Goal: Task Accomplishment & Management: Use online tool/utility

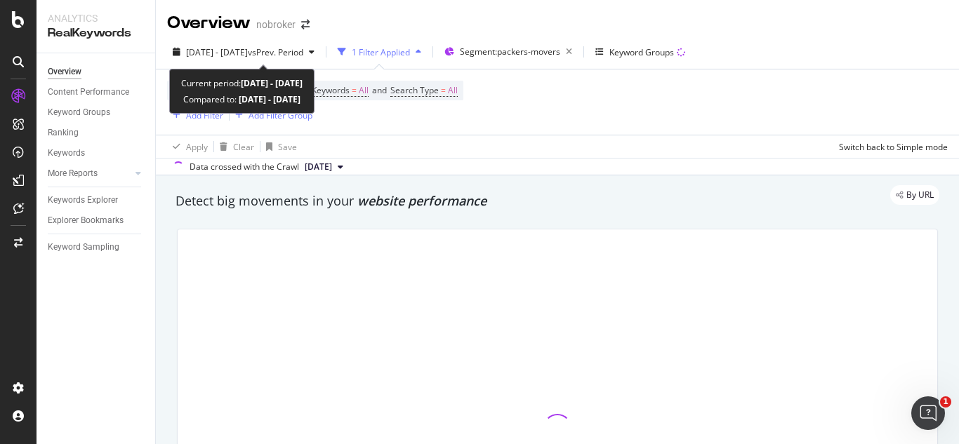
click at [294, 51] on span "vs Prev. Period" at bounding box center [275, 52] width 55 height 12
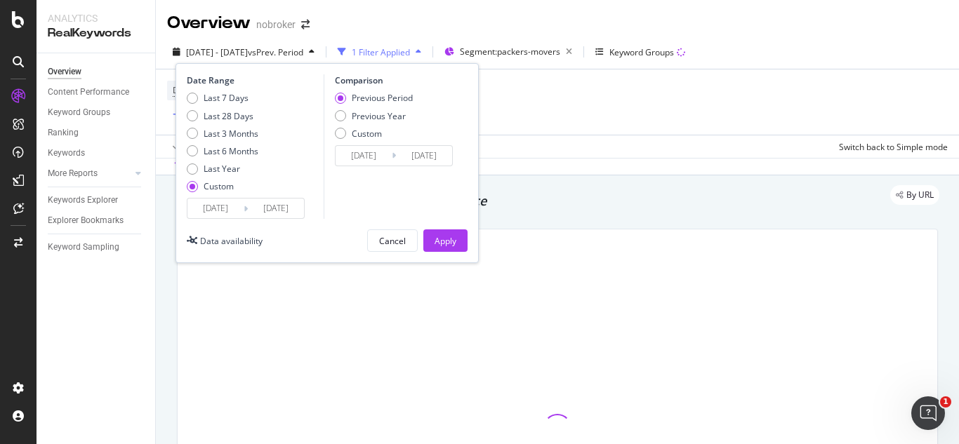
click at [239, 210] on input "[DATE]" at bounding box center [215, 209] width 56 height 20
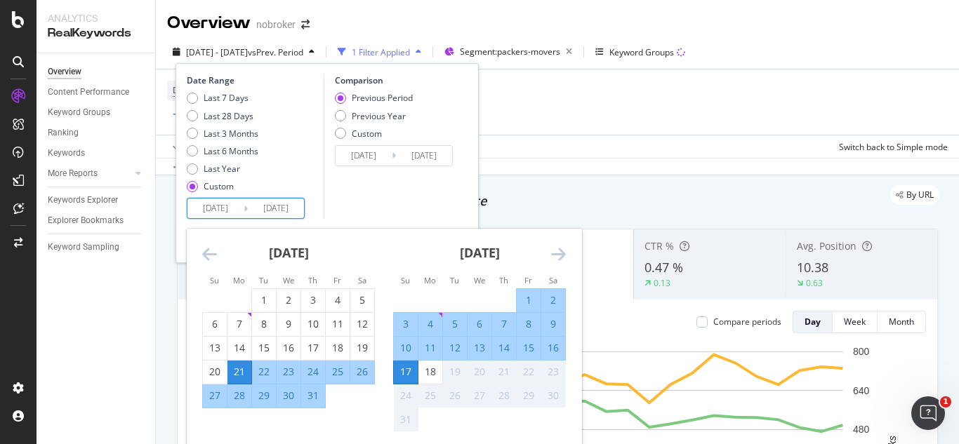
click at [303, 206] on input "[DATE]" at bounding box center [276, 209] width 56 height 20
click at [231, 212] on input "[DATE]" at bounding box center [215, 209] width 56 height 20
click at [525, 297] on div "1" at bounding box center [529, 301] width 24 height 14
type input "[DATE]"
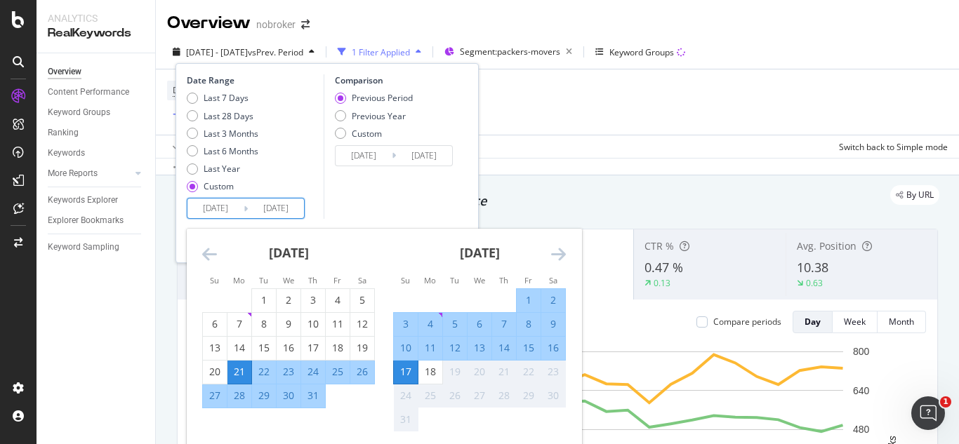
type input "[DATE]"
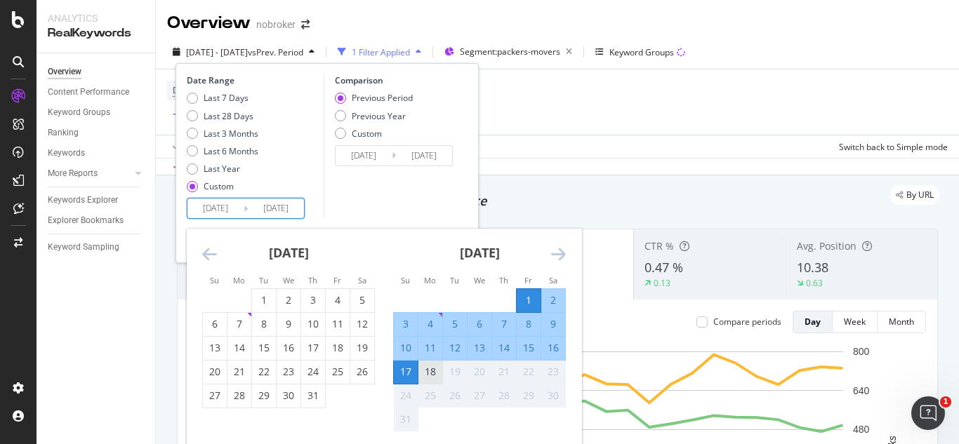
click at [433, 374] on div "18" at bounding box center [430, 372] width 24 height 14
type input "[DATE]"
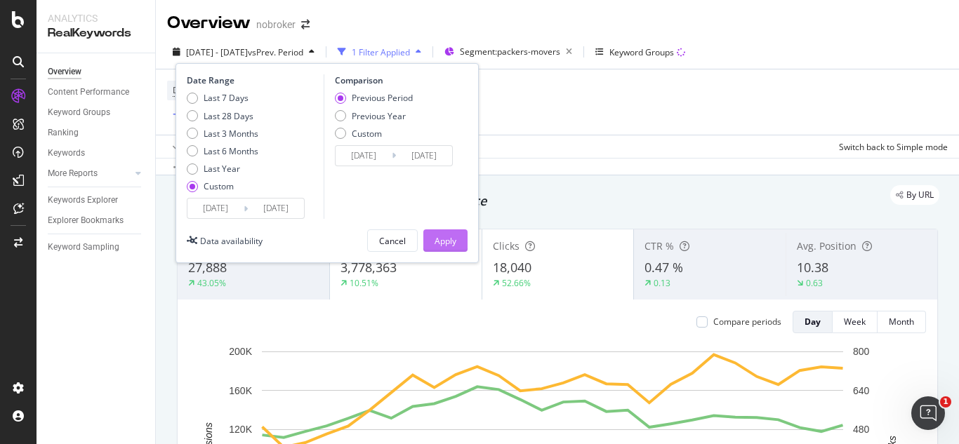
drag, startPoint x: 446, startPoint y: 228, endPoint x: 446, endPoint y: 236, distance: 7.7
click at [446, 236] on div "Date Range Last 7 Days Last 28 Days Last 3 Months Last 6 Months Last Year Custo…" at bounding box center [327, 163] width 303 height 200
click at [446, 236] on div "Apply" at bounding box center [446, 241] width 22 height 12
